Goal: Task Accomplishment & Management: Complete application form

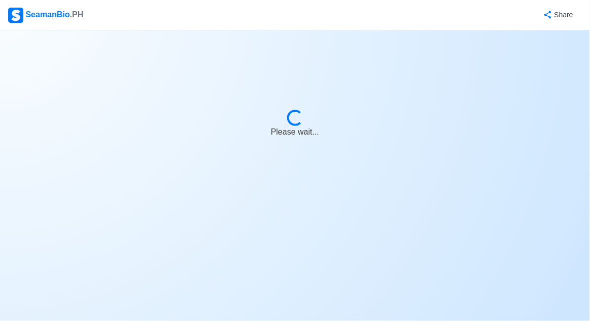
select select "[PERSON_NAME]"
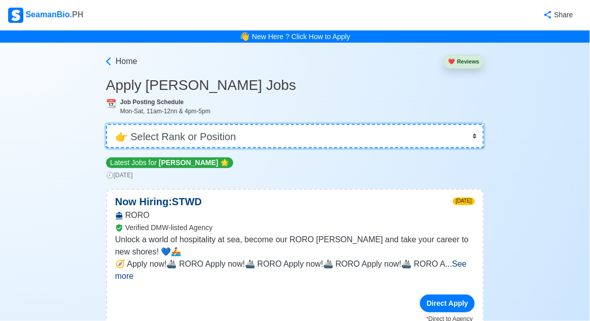
click at [447, 146] on select "👉 Select Rank or Position Master Chief Officer 2nd Officer 3rd Officer Junior O…" at bounding box center [295, 136] width 378 height 24
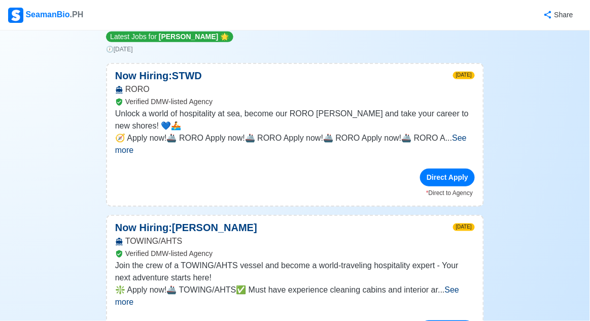
scroll to position [126, 0]
click at [454, 285] on span "See more" at bounding box center [287, 295] width 344 height 21
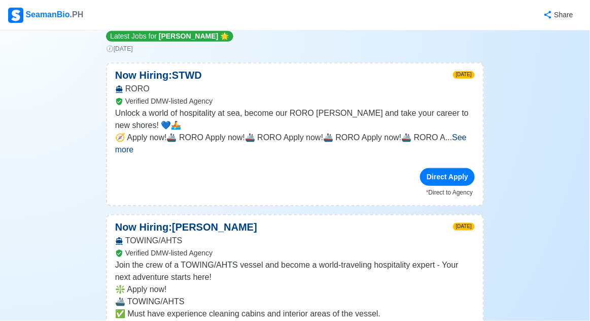
click at [457, 168] on div "Direct Apply" at bounding box center [447, 177] width 55 height 18
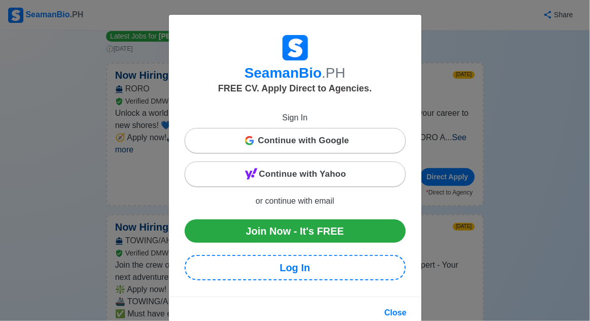
click at [387, 150] on div "Continue with Google" at bounding box center [295, 140] width 220 height 20
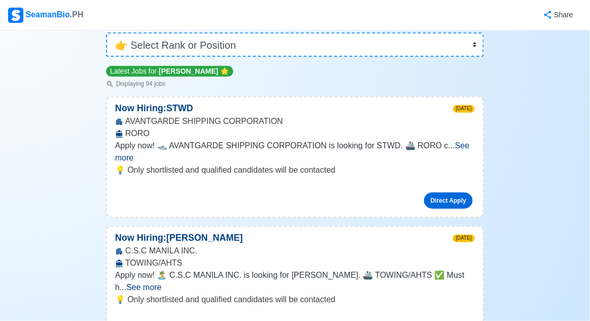
click at [443, 192] on link "Direct Apply" at bounding box center [448, 200] width 49 height 16
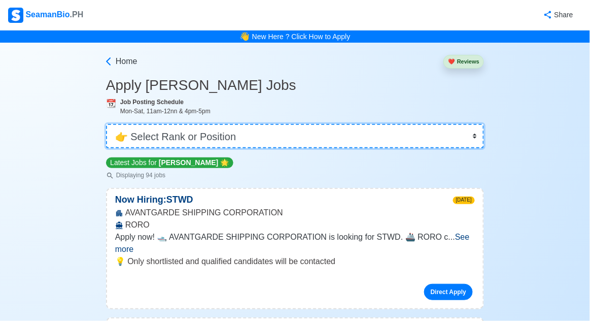
click at [436, 136] on select "👉 Select Rank or Position Master Chief Officer 2nd Officer 3rd Officer Junior O…" at bounding box center [295, 136] width 378 height 24
click at [106, 124] on select "👉 Select Rank or Position Master Chief Officer 2nd Officer 3rd Officer Junior O…" at bounding box center [295, 136] width 378 height 24
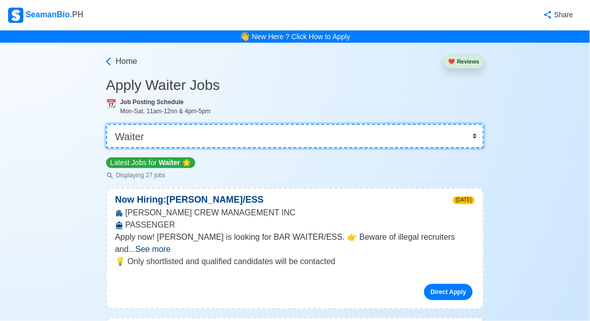
click at [345, 140] on select "👉 Select Rank or Position Master Chief Officer 2nd Officer 3rd Officer Junior O…" at bounding box center [295, 136] width 378 height 24
click at [106, 124] on select "👉 Select Rank or Position Master Chief Officer 2nd Officer 3rd Officer Junior O…" at bounding box center [295, 136] width 378 height 24
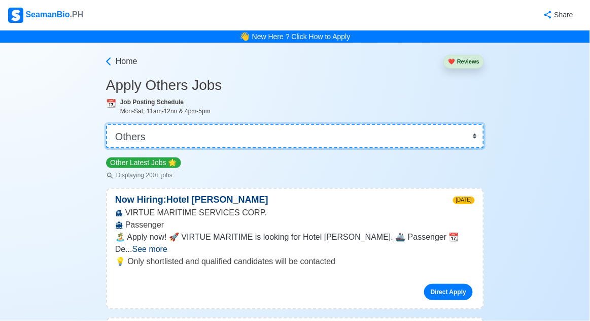
click at [380, 127] on select "👉 Select Rank or Position Master Chief Officer 2nd Officer 3rd Officer Junior O…" at bounding box center [295, 136] width 378 height 24
select select "[PERSON_NAME]"
click at [106, 124] on select "👉 Select Rank or Position Master Chief Officer 2nd Officer 3rd Officer Junior O…" at bounding box center [295, 136] width 378 height 24
